Goal: Answer question/provide support: Share knowledge or assist other users

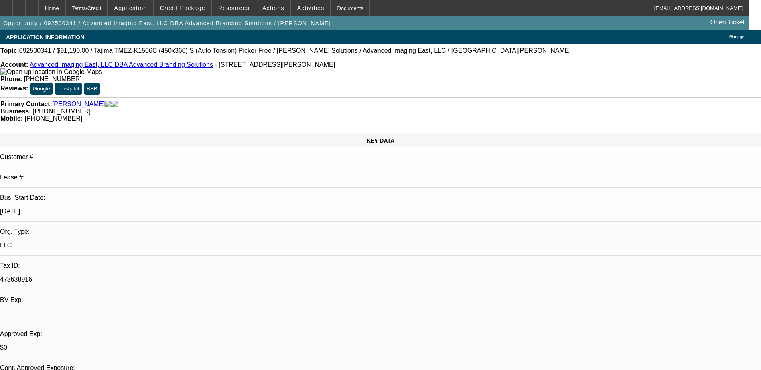
select select "0"
select select "2"
select select "0"
select select "6"
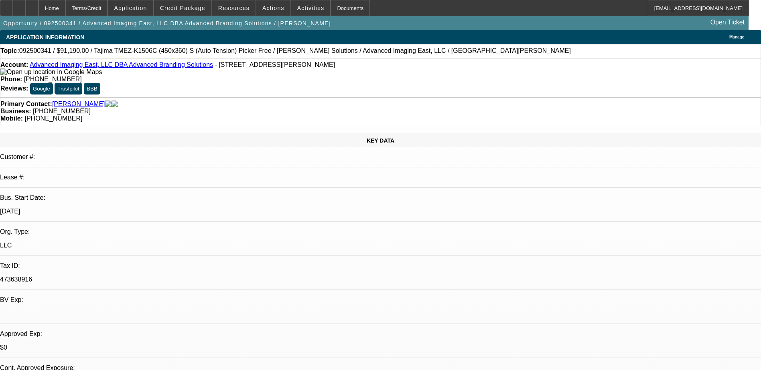
select select "0"
select select "2"
select select "0.1"
select select "4"
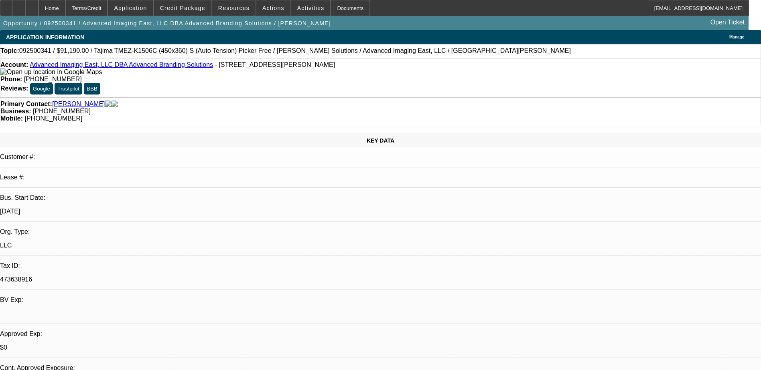
select select "0"
select select "2"
select select "0"
select select "6"
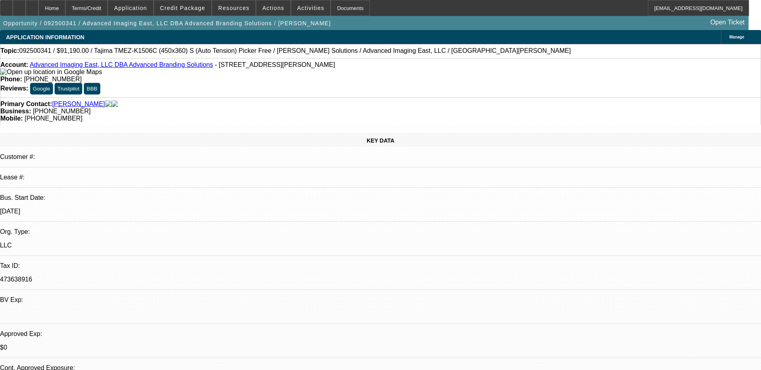
select select "0"
select select "2"
select select "0.1"
select select "4"
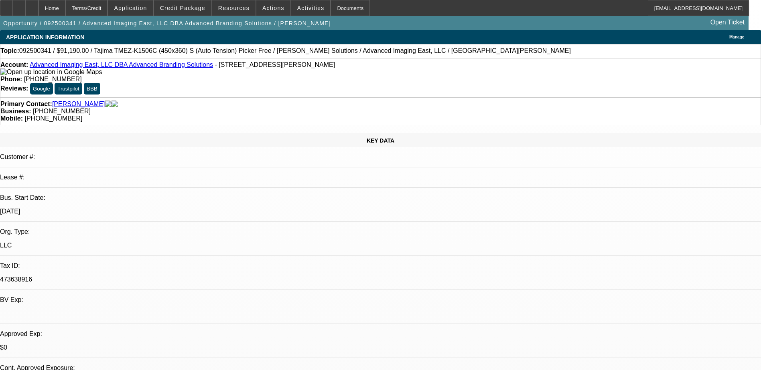
scroll to position [87, 0]
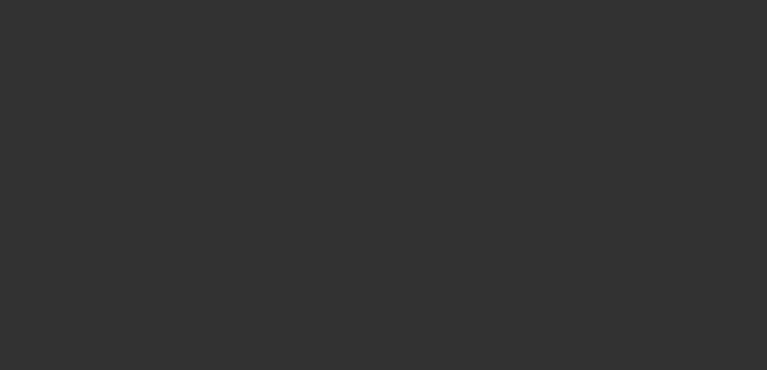
select select "2"
select select "0"
select select "6"
select select "2"
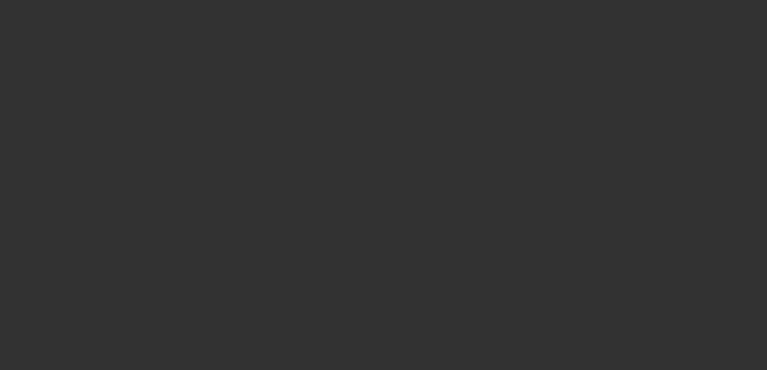
select select "2"
select select "0"
select select "6"
select select "2"
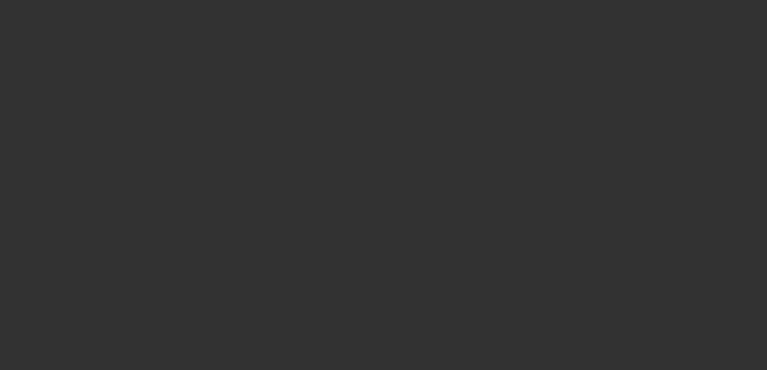
select select "0"
select select "6"
select select "0"
select select "2"
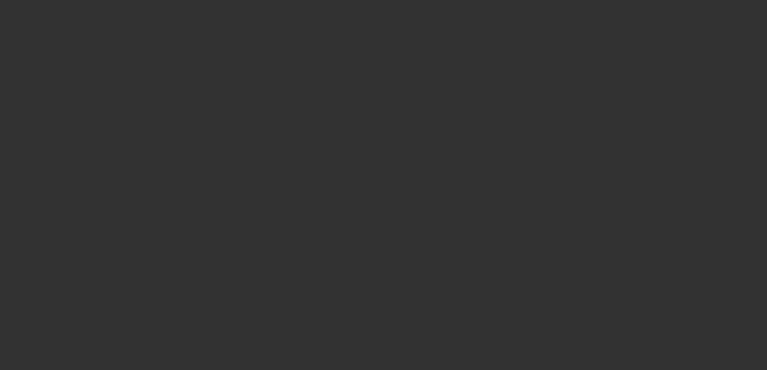
select select "0"
select select "6"
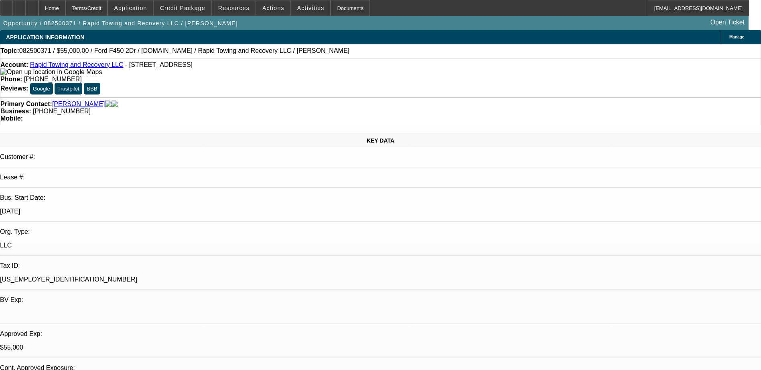
drag, startPoint x: 542, startPoint y: 119, endPoint x: 567, endPoint y: 127, distance: 25.9
drag, startPoint x: 567, startPoint y: 127, endPoint x: 557, endPoint y: 125, distance: 10.2
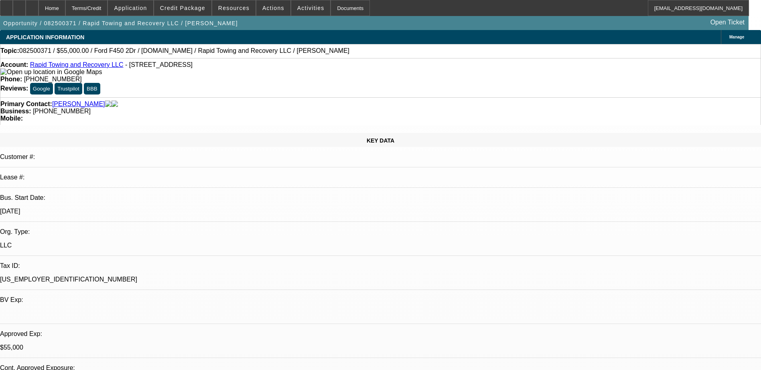
drag, startPoint x: 552, startPoint y: 125, endPoint x: 541, endPoint y: 119, distance: 11.8
drag, startPoint x: 541, startPoint y: 119, endPoint x: 549, endPoint y: 124, distance: 9.4
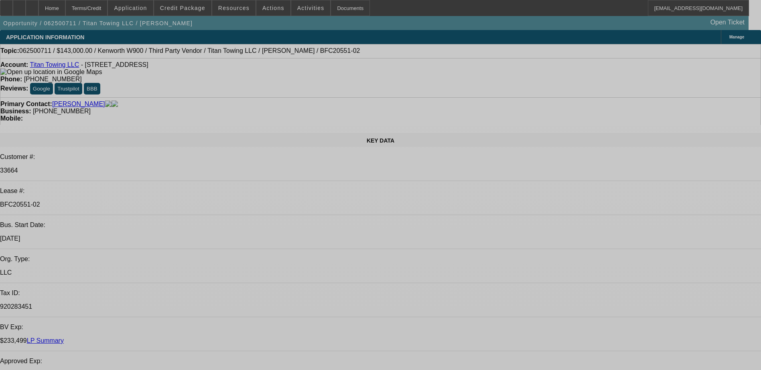
select select "0"
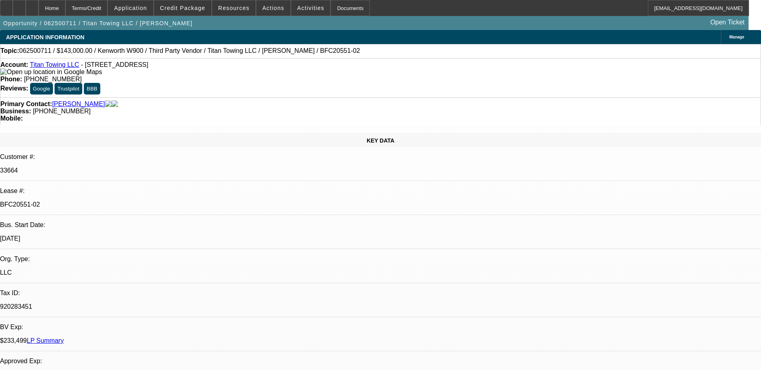
select select "2"
select select "0"
select select "2"
select select "0"
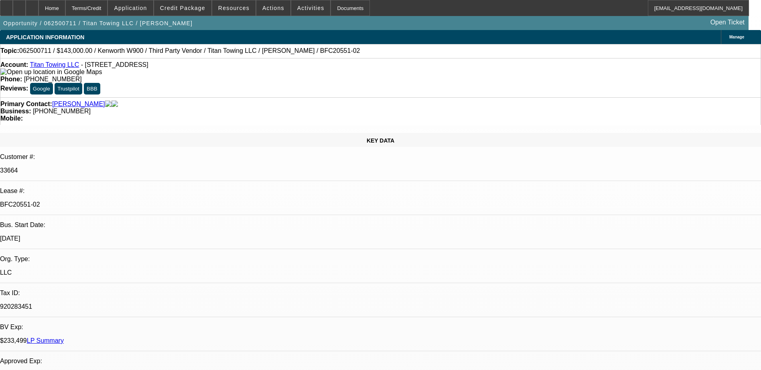
select select "0"
select select "2"
select select "0"
select select "2"
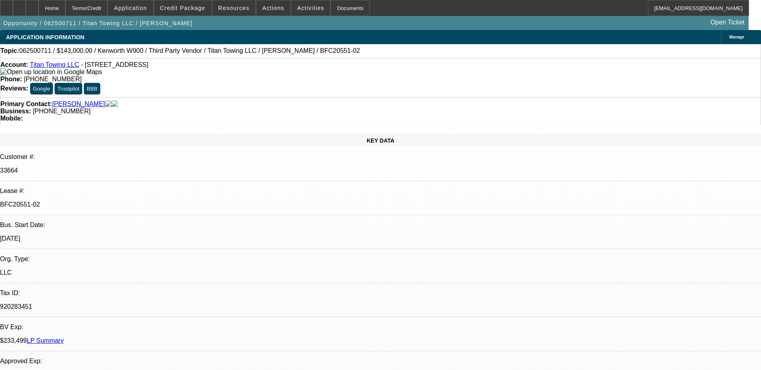
select select "0"
select select "1"
select select "2"
select select "6"
select select "1"
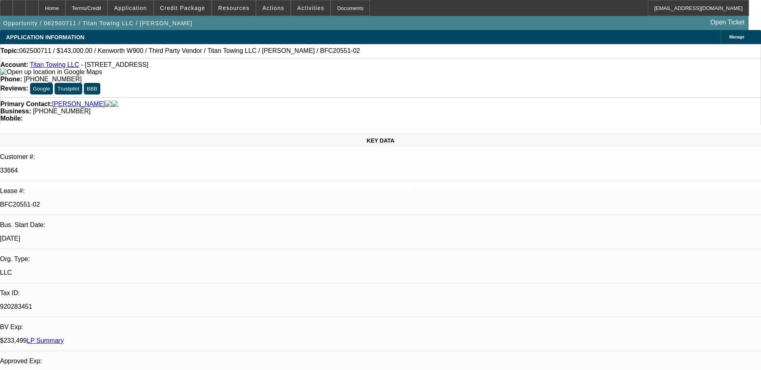
select select "2"
select select "6"
select select "1"
select select "2"
select select "6"
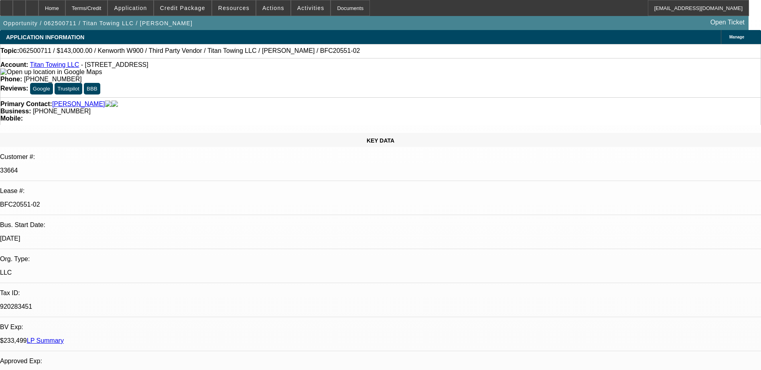
select select "1"
select select "2"
select select "6"
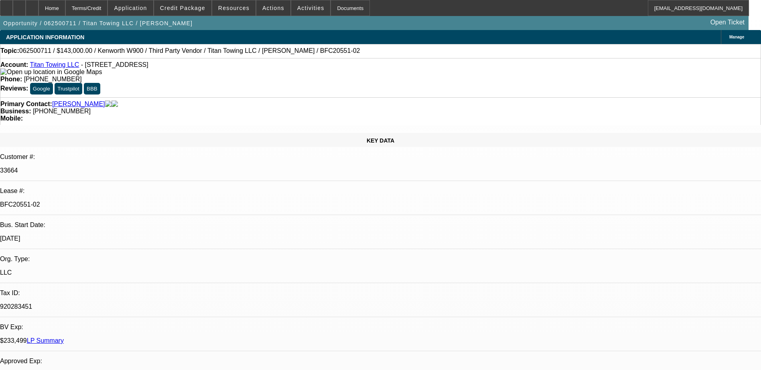
drag, startPoint x: 548, startPoint y: 117, endPoint x: 577, endPoint y: 118, distance: 29.7
drag, startPoint x: 577, startPoint y: 118, endPoint x: 573, endPoint y: 93, distance: 25.7
drag, startPoint x: 573, startPoint y: 93, endPoint x: 561, endPoint y: 93, distance: 11.6
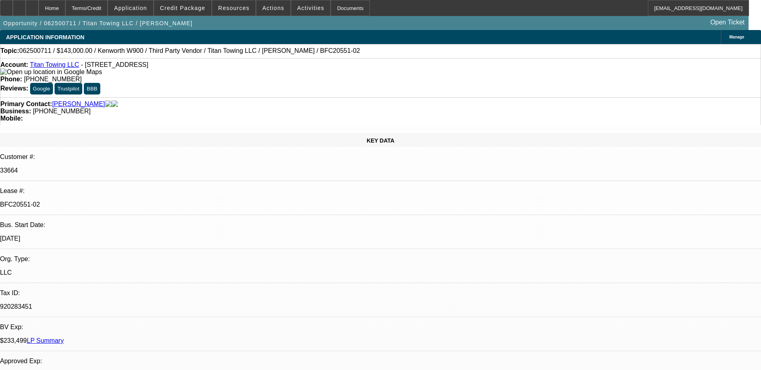
drag, startPoint x: 562, startPoint y: 164, endPoint x: 545, endPoint y: 140, distance: 29.4
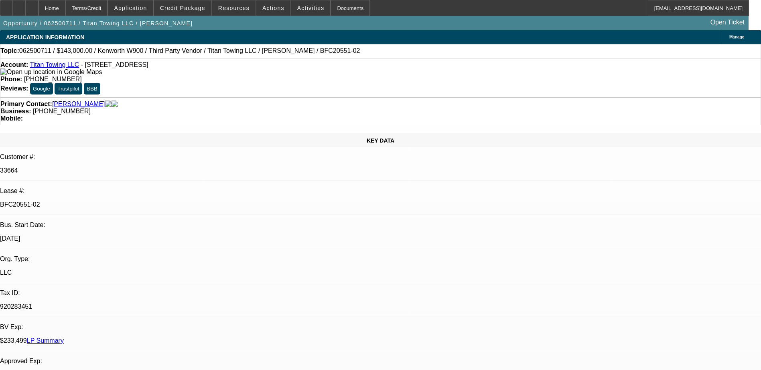
drag, startPoint x: 539, startPoint y: 140, endPoint x: 586, endPoint y: 143, distance: 47.4
drag, startPoint x: 586, startPoint y: 143, endPoint x: 569, endPoint y: 142, distance: 16.8
drag, startPoint x: 545, startPoint y: 140, endPoint x: 577, endPoint y: 140, distance: 31.7
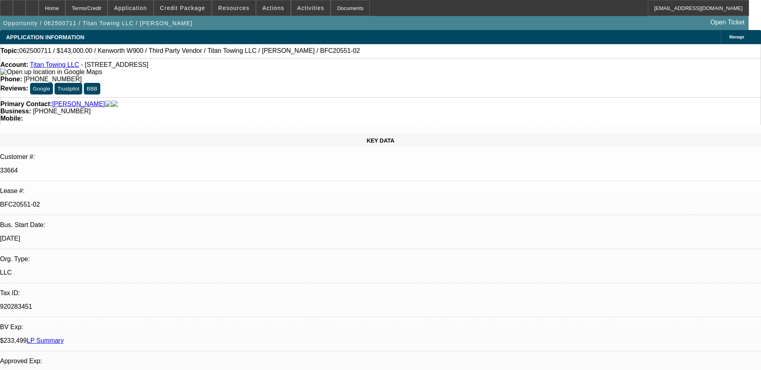
drag, startPoint x: 577, startPoint y: 140, endPoint x: 563, endPoint y: 141, distance: 14.0
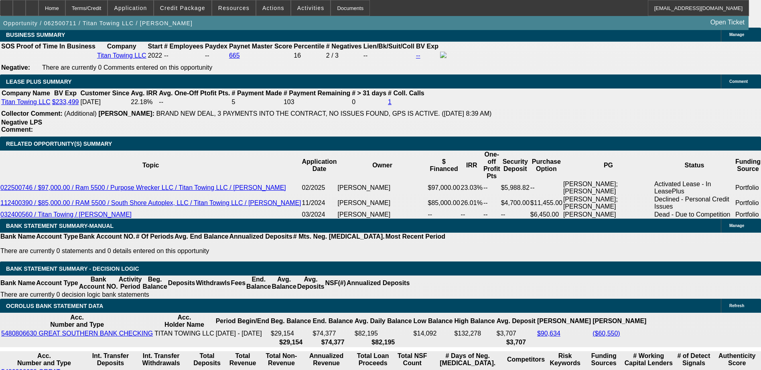
scroll to position [1243, 0]
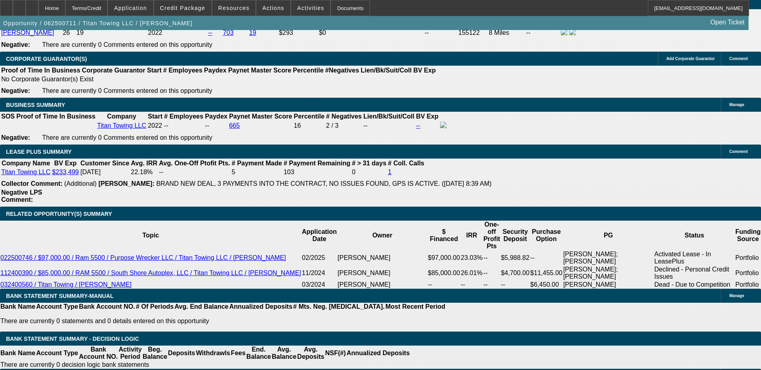
select select "0"
select select "2"
select select "0"
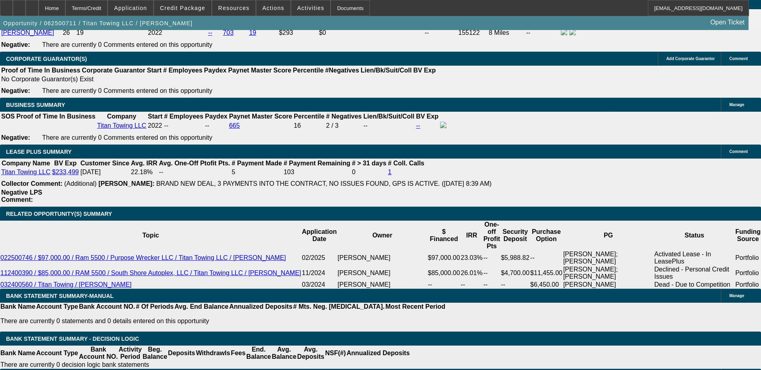
select select "6"
select select "0.15"
select select "2"
select select "0"
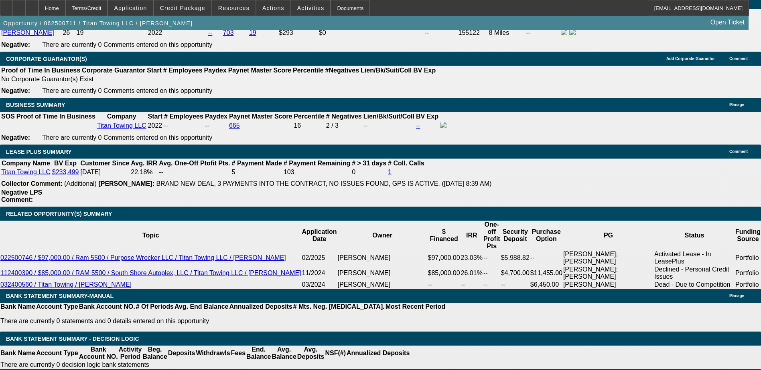
select select "6"
drag, startPoint x: 574, startPoint y: 106, endPoint x: 557, endPoint y: 106, distance: 16.8
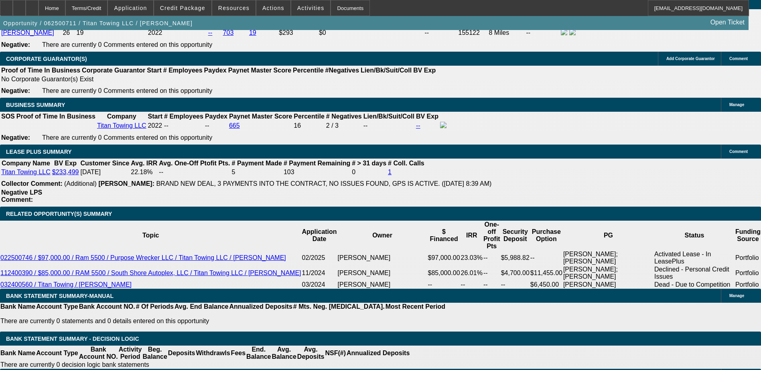
drag, startPoint x: 542, startPoint y: 80, endPoint x: 573, endPoint y: 80, distance: 30.9
drag, startPoint x: 573, startPoint y: 80, endPoint x: 559, endPoint y: 98, distance: 23.4
drag, startPoint x: 550, startPoint y: 106, endPoint x: 571, endPoint y: 106, distance: 20.4
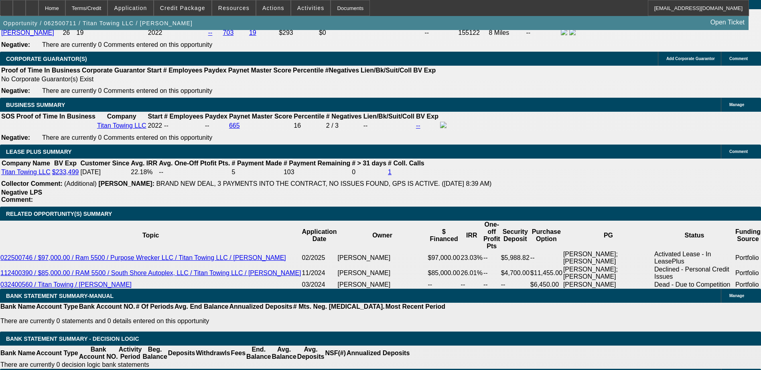
drag, startPoint x: 571, startPoint y: 106, endPoint x: 552, endPoint y: 108, distance: 19.0
drag, startPoint x: 555, startPoint y: 158, endPoint x: 570, endPoint y: 156, distance: 15.0
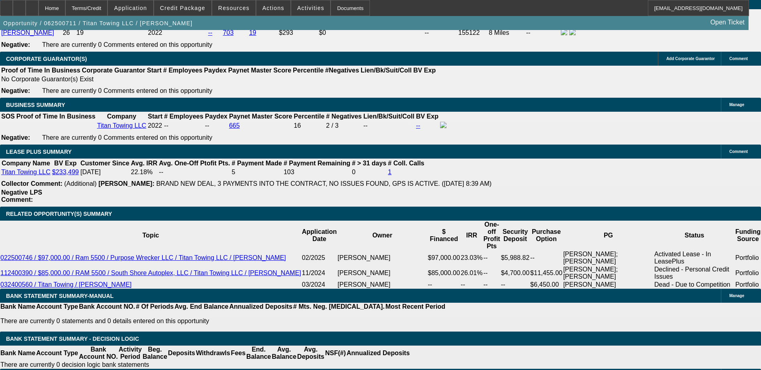
select select "0"
select select "2"
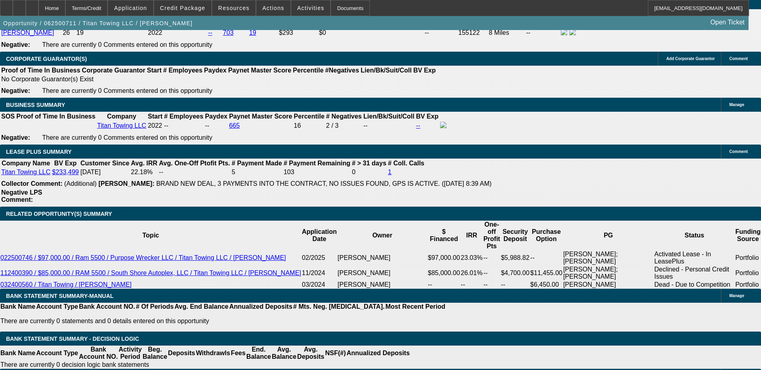
select select "0"
select select "6"
select select "0"
select select "2"
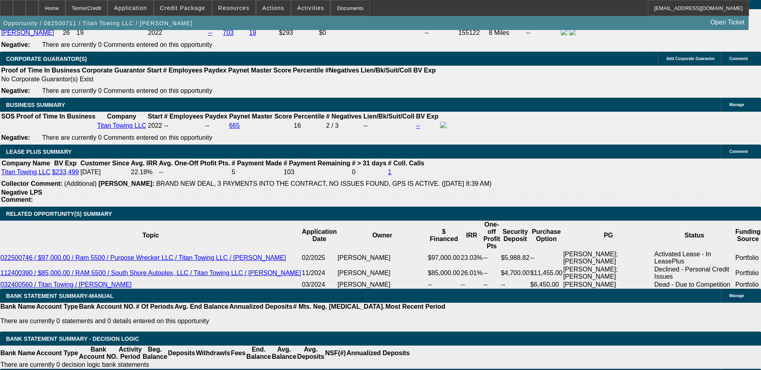
select select "0"
select select "6"
select select "0"
select select "2"
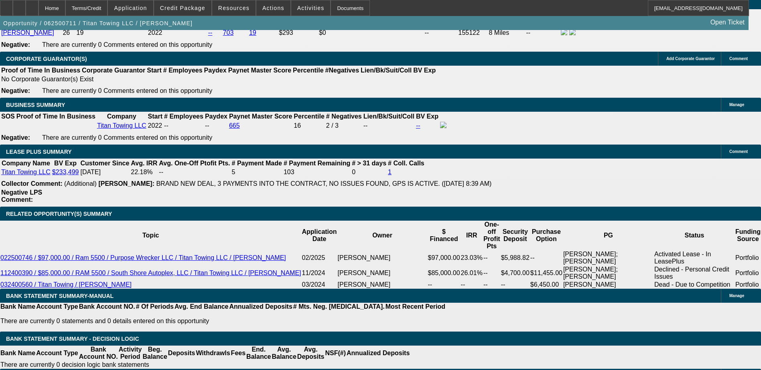
select select "0"
select select "6"
select select "0"
select select "2"
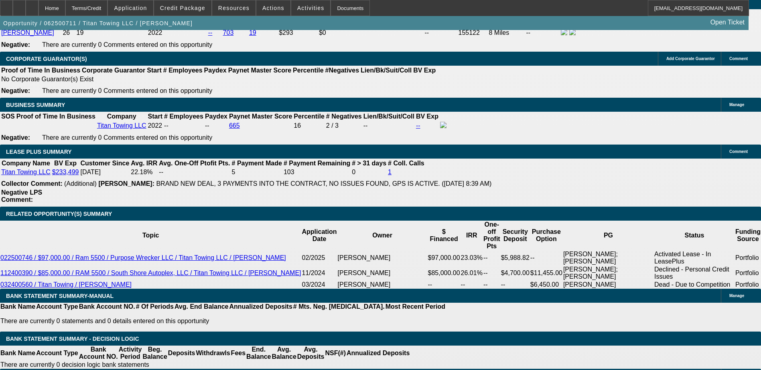
select select "0"
select select "6"
drag, startPoint x: 544, startPoint y: 158, endPoint x: 577, endPoint y: 158, distance: 33.3
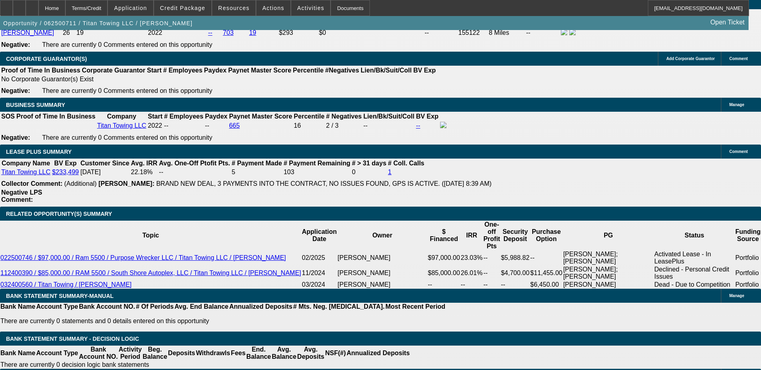
drag, startPoint x: 551, startPoint y: 180, endPoint x: 575, endPoint y: 181, distance: 23.3
drag, startPoint x: 575, startPoint y: 181, endPoint x: 567, endPoint y: 181, distance: 8.0
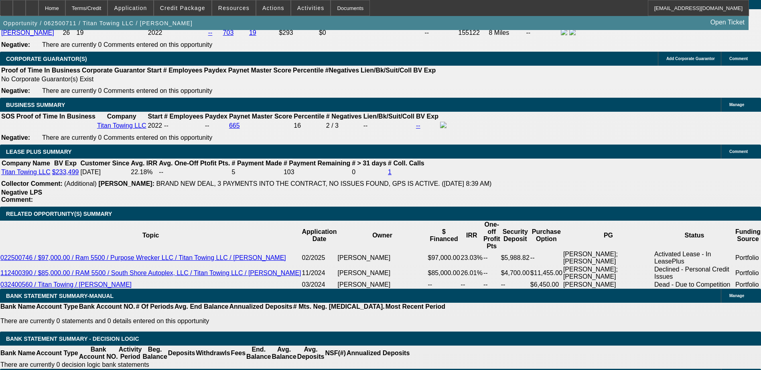
scroll to position [144, 0]
drag, startPoint x: 594, startPoint y: 164, endPoint x: 651, endPoint y: 163, distance: 56.5
drag, startPoint x: 651, startPoint y: 163, endPoint x: 574, endPoint y: 145, distance: 78.7
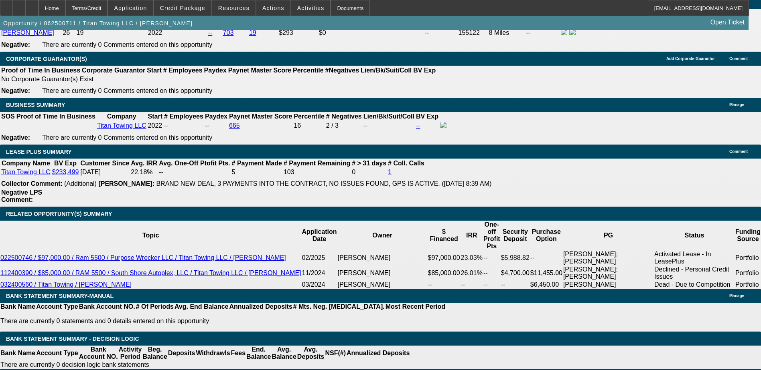
drag, startPoint x: 552, startPoint y: 141, endPoint x: 603, endPoint y: 141, distance: 50.9
drag, startPoint x: 603, startPoint y: 141, endPoint x: 628, endPoint y: 142, distance: 24.9
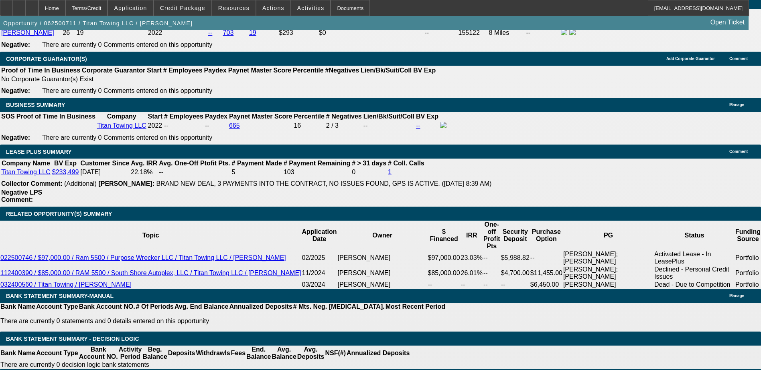
drag, startPoint x: 628, startPoint y: 142, endPoint x: 608, endPoint y: 144, distance: 20.1
drag, startPoint x: 544, startPoint y: 144, endPoint x: 580, endPoint y: 144, distance: 36.1
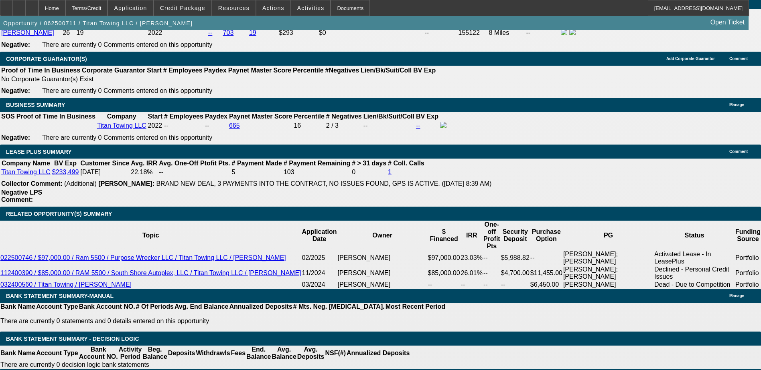
drag, startPoint x: 580, startPoint y: 144, endPoint x: 556, endPoint y: 144, distance: 24.1
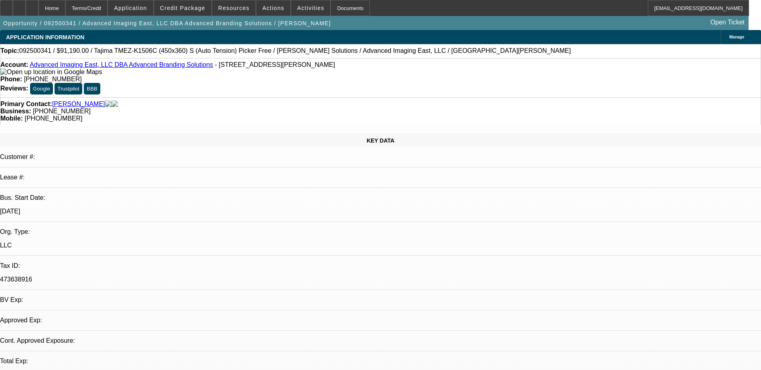
select select "0"
select select "2"
select select "0"
select select "6"
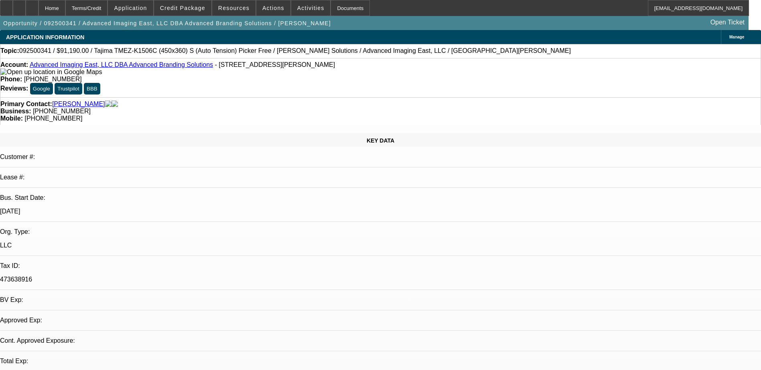
select select "0"
select select "2"
select select "0.1"
select select "4"
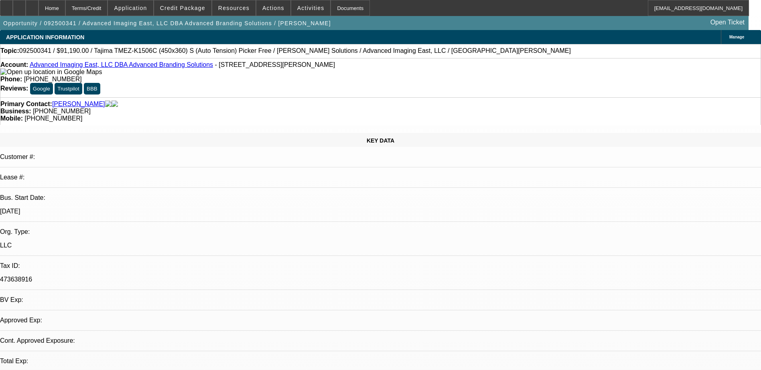
select select "0"
select select "2"
select select "0"
select select "6"
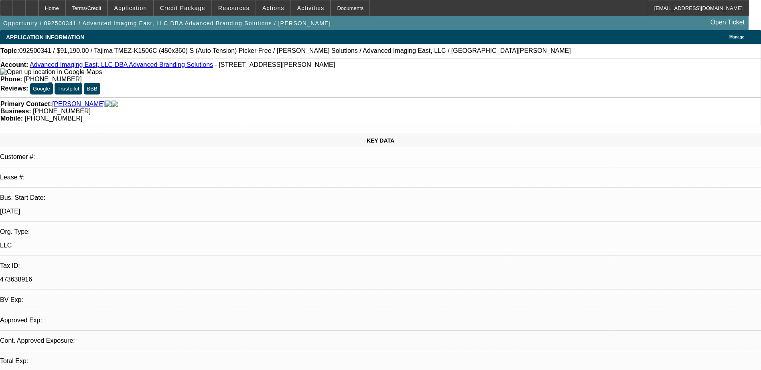
select select "0"
select select "2"
select select "0.1"
select select "4"
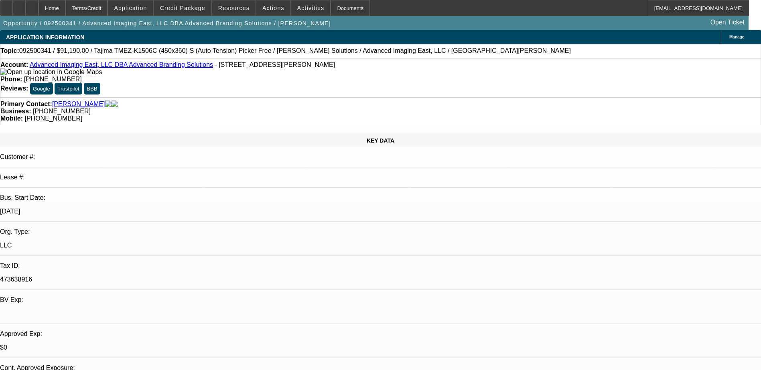
drag, startPoint x: 542, startPoint y: 122, endPoint x: 549, endPoint y: 122, distance: 6.8
drag, startPoint x: 549, startPoint y: 122, endPoint x: 560, endPoint y: 139, distance: 20.0
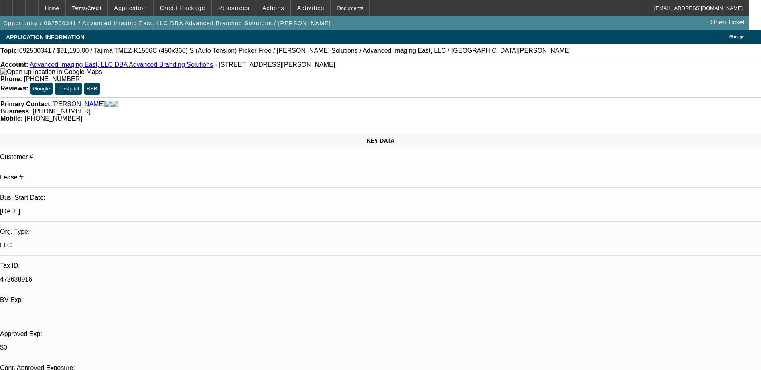
drag, startPoint x: 560, startPoint y: 139, endPoint x: 549, endPoint y: 143, distance: 11.9
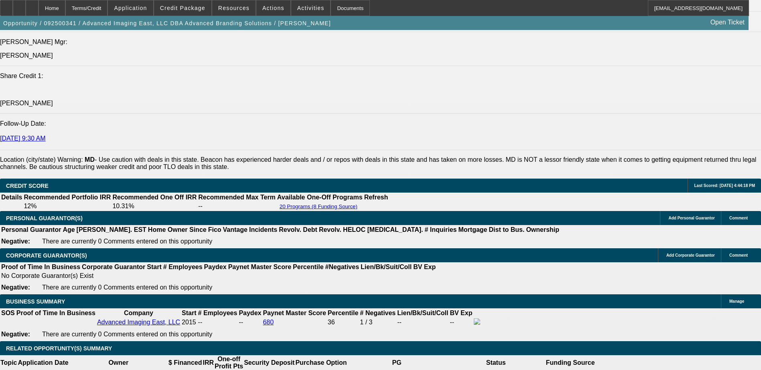
scroll to position [1083, 0]
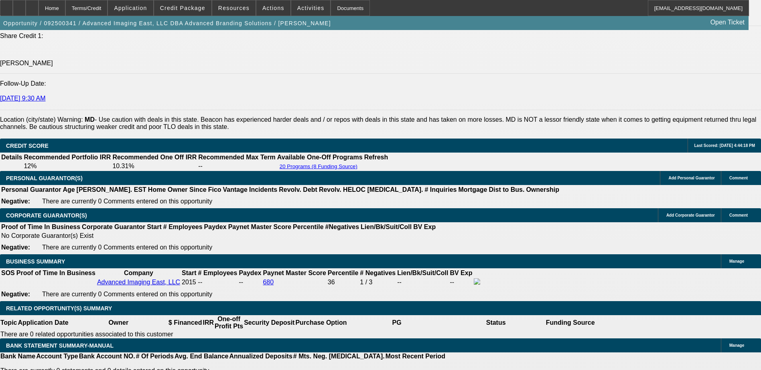
select select "0"
select select "2"
select select "0"
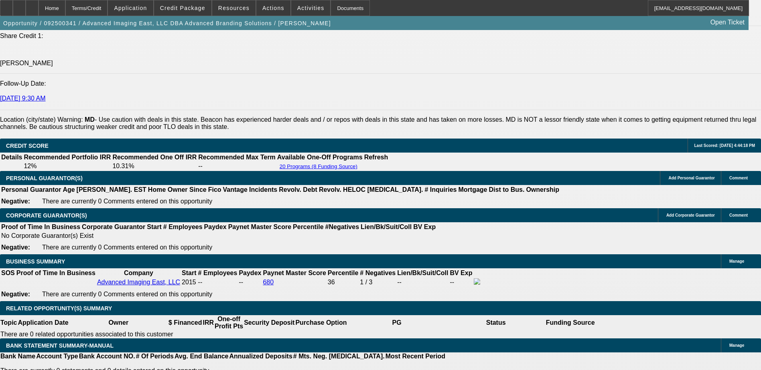
select select "6"
select select "0"
select select "2"
select select "0"
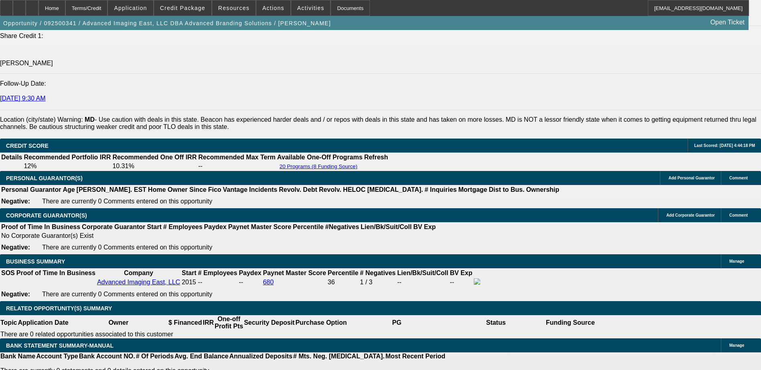
select select "6"
select select "0"
select select "2"
select select "0"
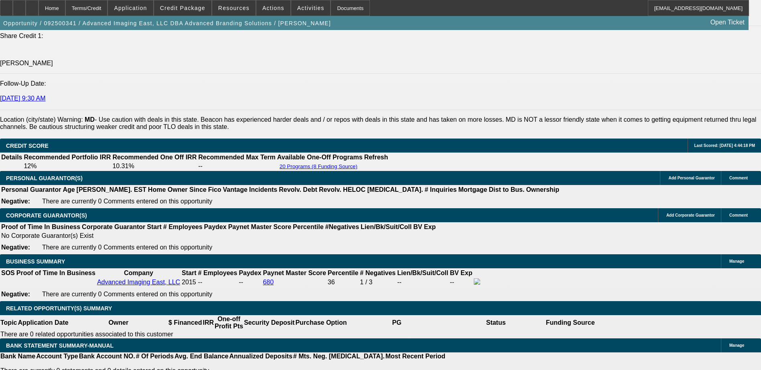
select select "6"
select select "0"
select select "2"
select select "0.1"
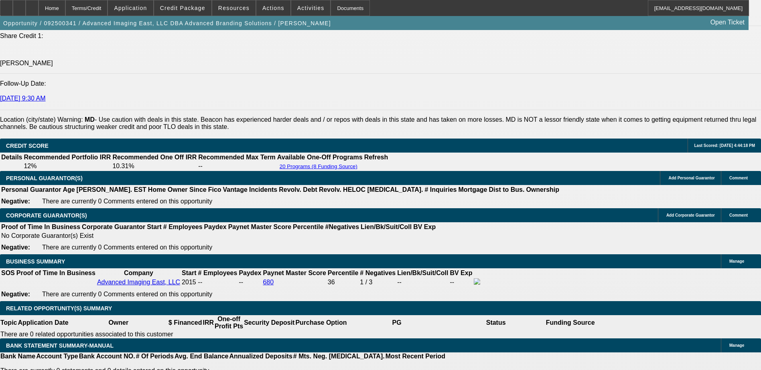
select select "4"
select select "0"
select select "2"
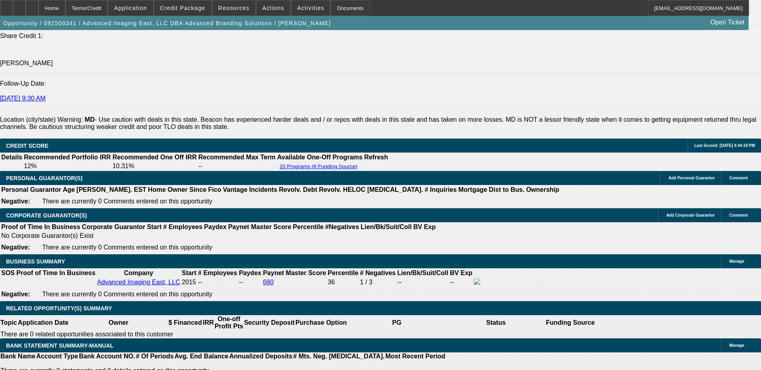
select select "0"
select select "6"
select select "0"
select select "2"
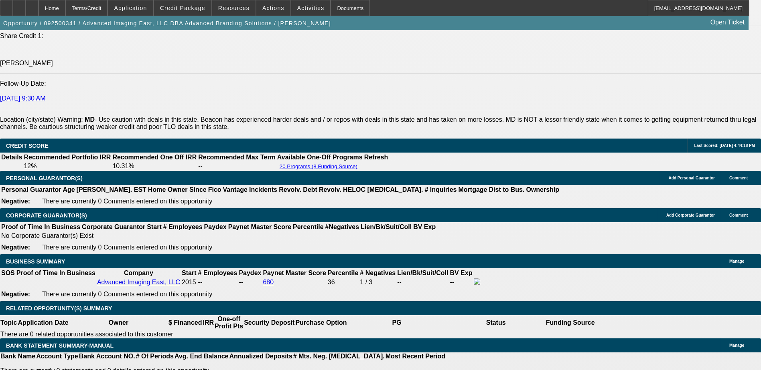
select select "0.1"
select select "4"
select select "0"
select select "2"
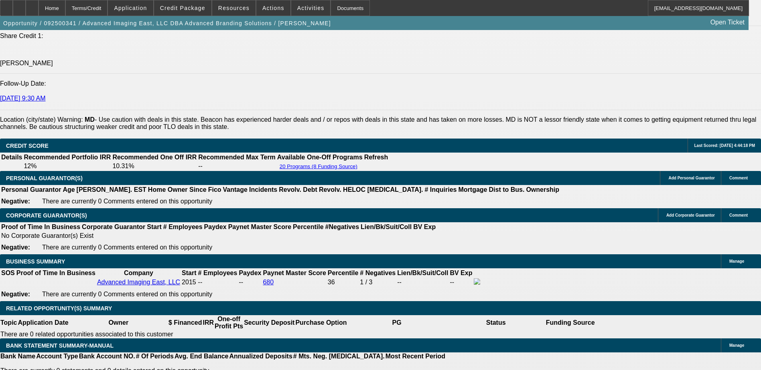
select select "0"
select select "6"
select select "0"
select select "2"
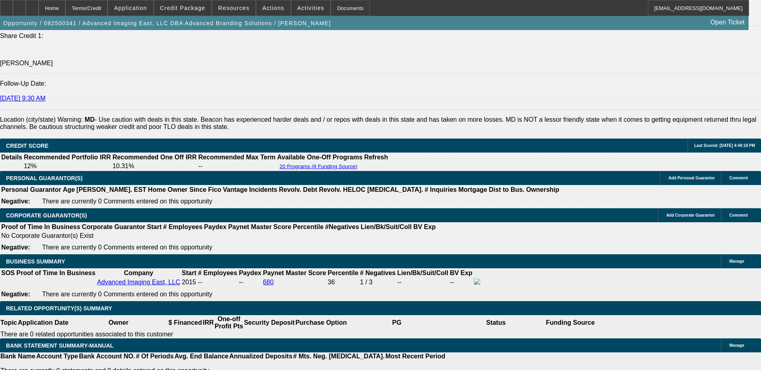
select select "0.1"
select select "4"
